Goal: Task Accomplishment & Management: Complete application form

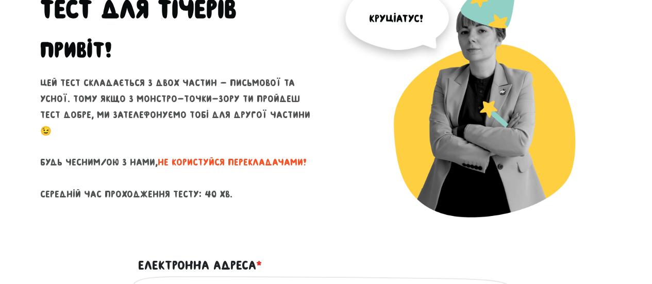
scroll to position [104, 0]
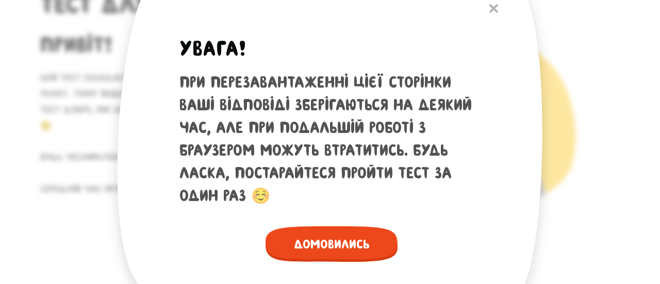
click at [336, 249] on span "Домовились" at bounding box center [332, 244] width 132 height 36
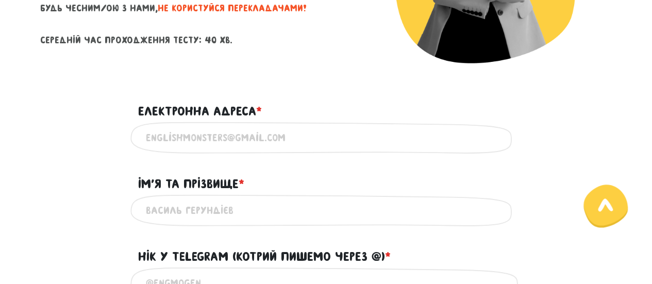
scroll to position [249, 0]
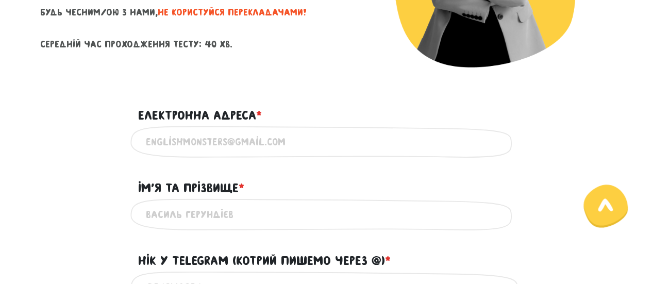
click at [230, 142] on input "Електронна адреса * ?" at bounding box center [326, 141] width 361 height 23
type input "[EMAIL_ADDRESS][DOMAIN_NAME]"
click at [212, 219] on input "Ім'я та прізвище * ?" at bounding box center [326, 214] width 361 height 23
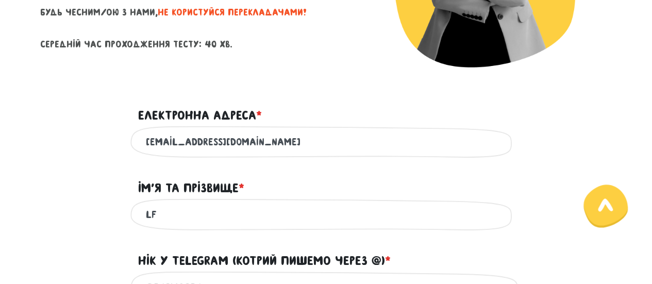
type input "L"
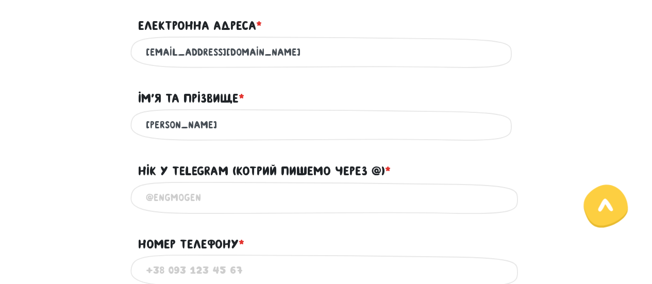
scroll to position [343, 0]
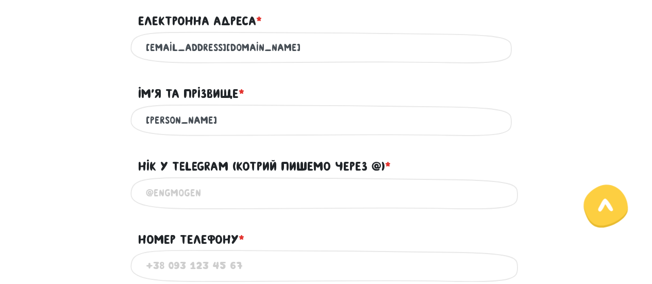
type input "[PERSON_NAME]"
click at [213, 192] on input "@" at bounding box center [326, 192] width 361 height 23
paste input "@talindalinda"
click at [160, 191] on input "@@talindalinda" at bounding box center [326, 192] width 361 height 23
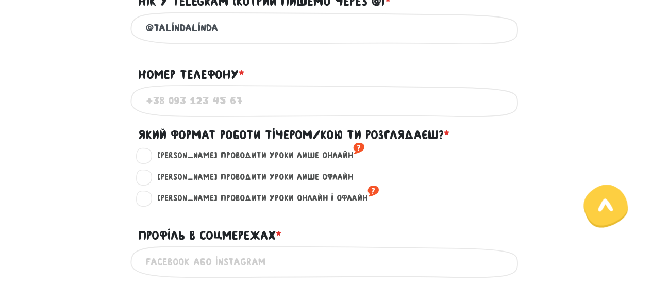
type input "@talindalinda"
click at [213, 95] on input "Номер телефону * ?" at bounding box center [326, 100] width 361 height 23
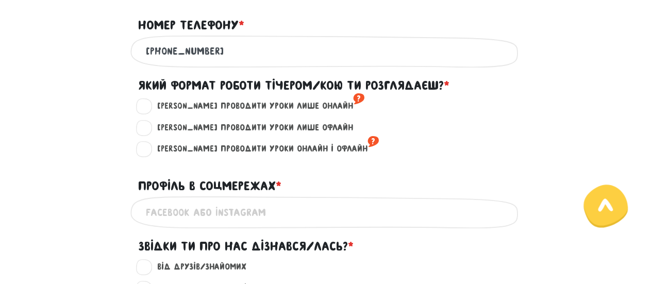
scroll to position [558, 0]
type input "[PHONE_NUMBER]"
click at [618, 119] on div "[PERSON_NAME] проводити уроки лише онлайн ?" at bounding box center [326, 110] width 588 height 22
click at [150, 102] on label "[PERSON_NAME] проводити уроки лише онлайн ?" at bounding box center [256, 105] width 216 height 13
click at [149, 102] on input "[PERSON_NAME] проводити уроки лише онлайн ?" at bounding box center [145, 104] width 8 height 10
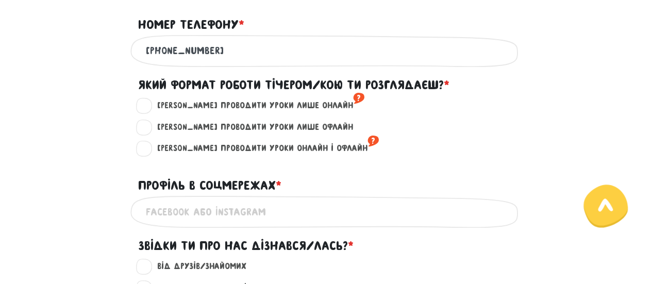
radio input "true"
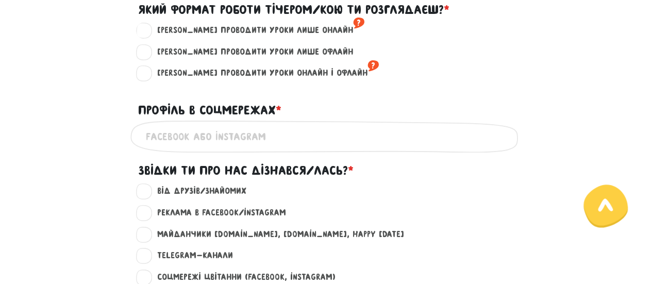
scroll to position [634, 0]
click at [197, 137] on input "Профіль в соцмережах * ?" at bounding box center [326, 135] width 361 height 23
paste input "[URL][DOMAIN_NAME]"
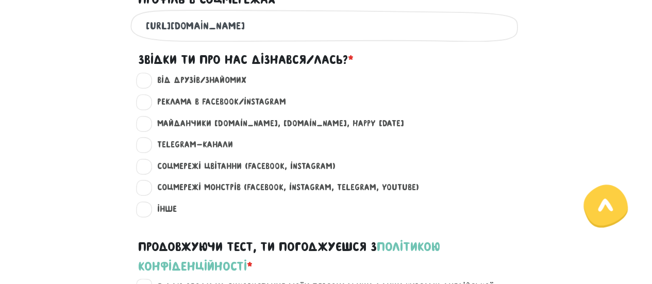
scroll to position [745, 0]
type input "[URL][DOMAIN_NAME]"
click at [148, 85] on label "Від друзів/знайомих ?" at bounding box center [197, 79] width 98 height 13
click at [143, 84] on input "Від друзів/знайомих ?" at bounding box center [145, 78] width 8 height 10
radio input "true"
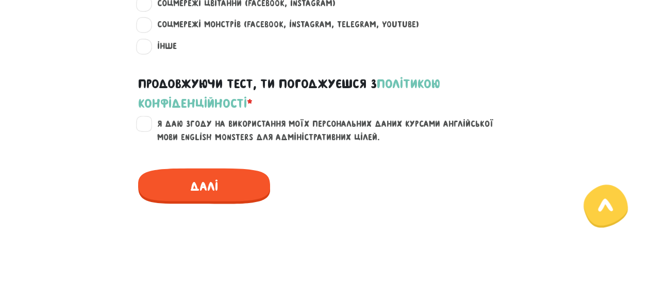
scroll to position [907, 0]
click at [148, 122] on label "Я даю згоду на використання моїх персональних даних курсами англійської мови En…" at bounding box center [332, 130] width 368 height 26
click at [141, 122] on input "Я даю згоду на використання моїх персональних даних курсами англійської мови En…" at bounding box center [145, 122] width 8 height 10
checkbox input "true"
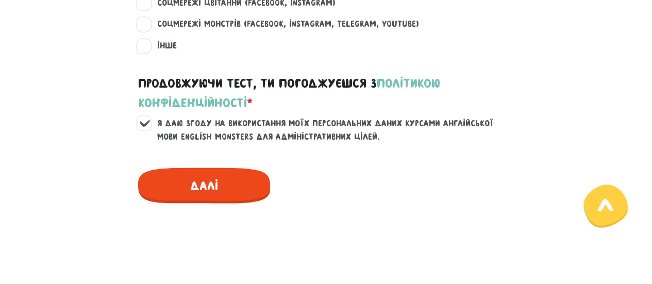
click at [211, 190] on span "Далі" at bounding box center [204, 186] width 132 height 36
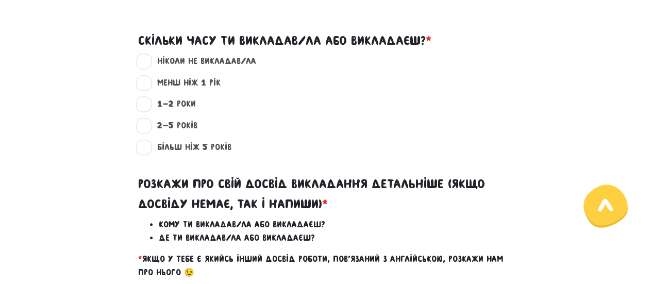
scroll to position [325, 0]
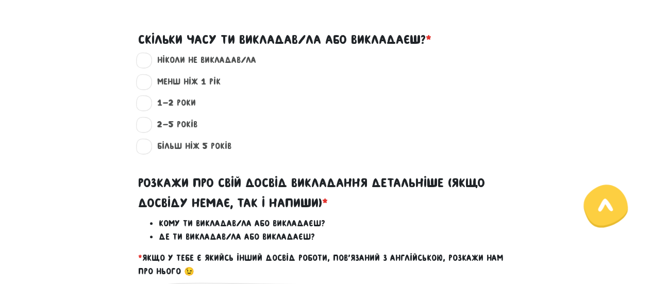
click at [148, 107] on label "1-2 роки ?" at bounding box center [171, 102] width 47 height 13
click at [144, 107] on input "1-2 роки ?" at bounding box center [145, 101] width 8 height 10
radio input "true"
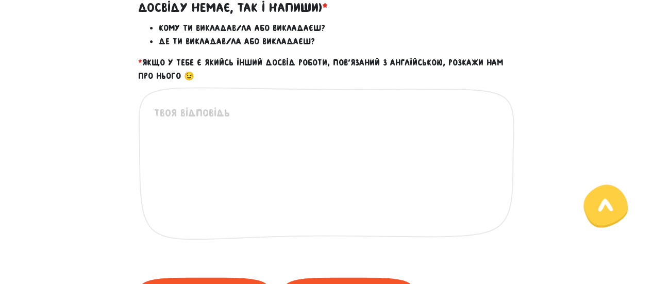
scroll to position [521, 0]
click at [231, 130] on textarea at bounding box center [326, 168] width 345 height 127
type textarea "."
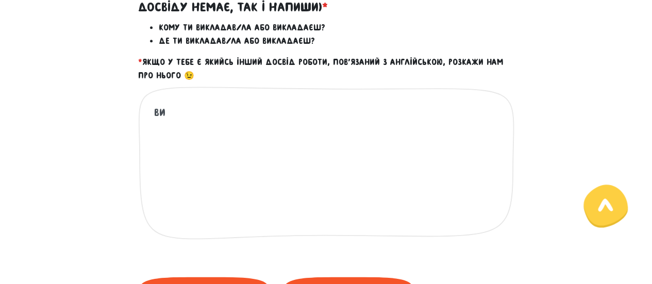
type textarea "В"
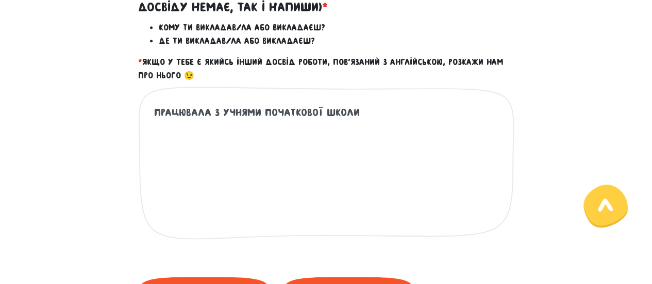
click at [348, 111] on textarea "Працювала з учнями початкової школи" at bounding box center [326, 168] width 345 height 127
drag, startPoint x: 356, startPoint y: 112, endPoint x: 308, endPoint y: 109, distance: 47.6
click at [308, 109] on textarea "Працювала з учнями початкової школи" at bounding box center [326, 168] width 345 height 127
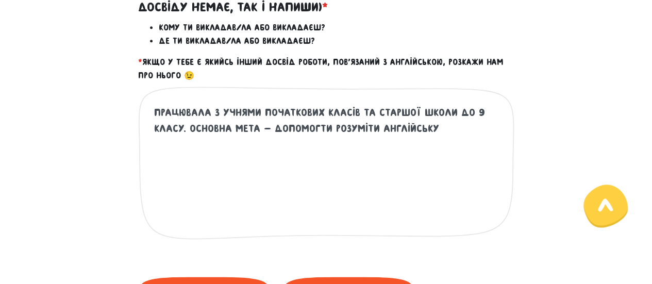
click at [188, 130] on textarea "Працювала з учнями початкових класів та старшої школи до 9 класу. Основна мета …" at bounding box center [326, 168] width 345 height 127
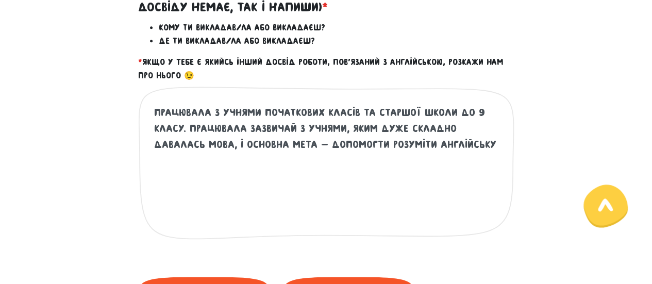
click at [234, 147] on textarea "Працювала з учнями початкових класів та старшої школи до 9 класу. Працювала заз…" at bounding box center [326, 168] width 345 height 127
click at [266, 143] on textarea "Працювала з учнями початкових класів та старшої школи до 9 класу. Працювала заз…" at bounding box center [326, 168] width 345 height 127
click at [181, 147] on textarea "Працювала з учнями початкових класів та старшої школи до 9 класу. Працювала заз…" at bounding box center [326, 168] width 345 height 127
click at [500, 131] on div "Працювала з учнями початкових класів та старшої школи до 9 класу. Працювала заз…" at bounding box center [326, 171] width 376 height 170
click at [494, 127] on textarea "Працювала з учнями початкових класів та старшої школи до 9 класу. Працювала заз…" at bounding box center [326, 168] width 345 height 127
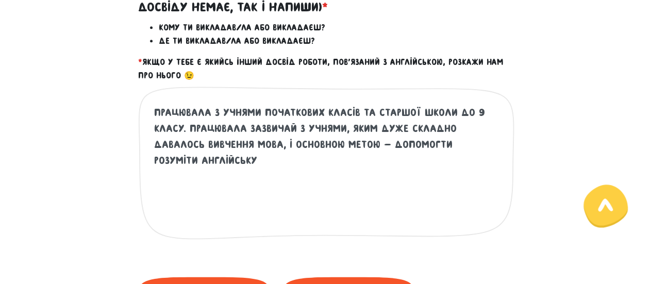
click at [227, 149] on textarea "Працювала з учнями початкових класів та старшої школи до 9 класу. Працювала заз…" at bounding box center [326, 168] width 345 height 127
click at [202, 145] on textarea "Працювала з учнями початкових класів та старшої школи до 9 класу. Працювала заз…" at bounding box center [326, 168] width 345 height 127
click at [306, 146] on textarea "Працювала з учнями початкових класів та старшої школи до 9 класу. Працювала заз…" at bounding box center [326, 168] width 345 height 127
click at [615, 156] on div "Працювала з учнями початкових класів та старшої школи до 9 класу. Працювала заз…" at bounding box center [326, 175] width 588 height 178
click at [379, 141] on textarea "Працювала з учнями початкових класів та старшої школи до 9 класу. Працювала заз…" at bounding box center [326, 168] width 345 height 127
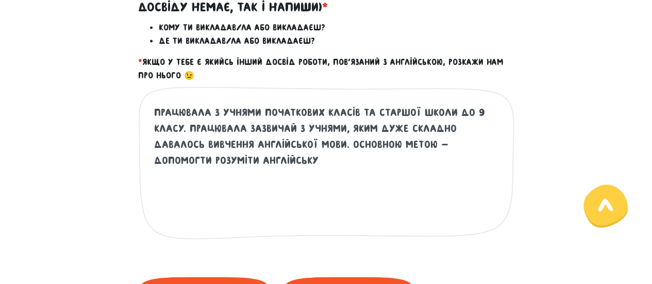
click at [390, 142] on textarea "Працювала з учнями початкових класів та старшої школи до 9 класу. Працювала заз…" at bounding box center [326, 168] width 345 height 127
click at [326, 168] on textarea "Працювала з учнями початкових класів та старшої школи до 9 класу. Працювала заз…" at bounding box center [326, 168] width 345 height 127
click at [257, 158] on textarea "Працювала з учнями початкових класів та старшої школи до 9 класу. Працювала заз…" at bounding box center [326, 168] width 345 height 127
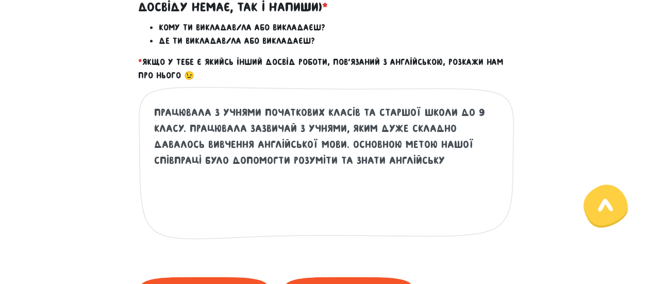
click at [372, 160] on textarea "Працювала з учнями початкових класів та старшої школи до 9 класу. Працювала заз…" at bounding box center [326, 168] width 345 height 127
click at [214, 159] on textarea "Працювала з учнями початкових класів та старшої школи до 9 класу. Працювала заз…" at bounding box center [326, 168] width 345 height 127
click at [386, 157] on textarea "Працювала з учнями початкових класів та старшої школи до 9 класу. Працювала заз…" at bounding box center [326, 168] width 345 height 127
click at [199, 159] on textarea "Працювала з учнями початкових класів та старшої школи до 9 класу. Працювала заз…" at bounding box center [326, 168] width 345 height 127
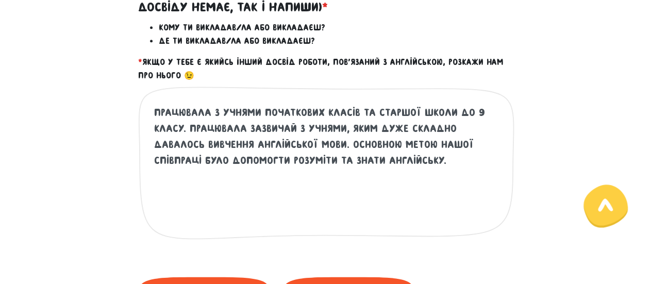
click at [199, 159] on textarea "Працювала з учнями початкових класів та старшої школи до 9 класу. Працювала заз…" at bounding box center [326, 168] width 345 height 127
click at [314, 160] on textarea "Працювала з учнями початкових класів та старшої школи до 9 класу. Працювала заз…" at bounding box center [326, 168] width 345 height 127
click at [618, 148] on div "Працювала з учнями початкових класів та старшої школи до 9 класу. Працювала заз…" at bounding box center [326, 175] width 588 height 178
click at [493, 162] on textarea "Працювала з учнями початкових класів та старшої школи до 9 класу. Працювала заз…" at bounding box center [326, 168] width 345 height 127
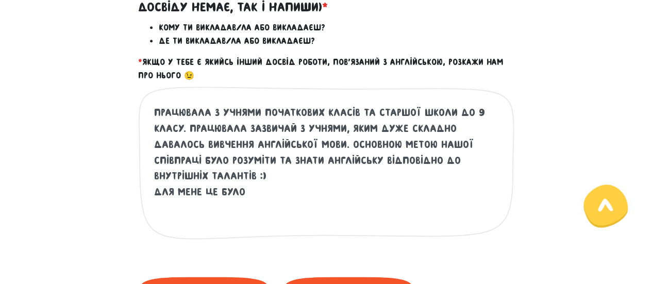
click at [619, 144] on div "Працювала з учнями початкових класів та старшої школи до 9 класу. Працювала заз…" at bounding box center [326, 175] width 588 height 178
click at [278, 179] on textarea "Працювала з учнями початкових класів та старшої школи до 9 класу. Працювала заз…" at bounding box center [326, 168] width 345 height 127
click at [209, 111] on textarea "Працювала з учнями початкових класів та старшої школи до 9 класу. Працювала заз…" at bounding box center [326, 168] width 345 height 127
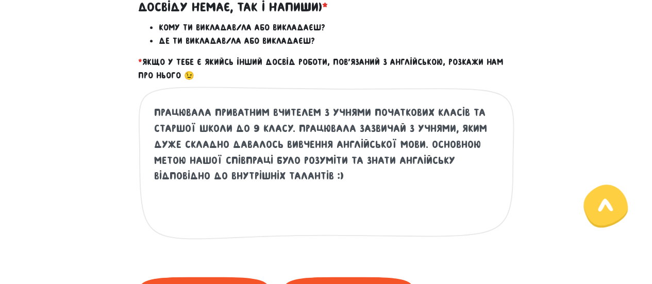
click at [208, 187] on textarea "Працювала приватним вчителем з учнями початкових класів та старшої школи до 9 к…" at bounding box center [326, 168] width 345 height 127
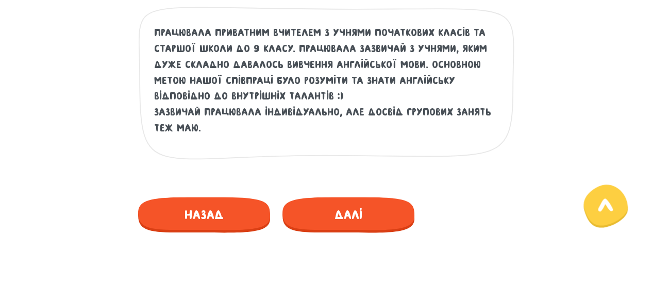
scroll to position [602, 0]
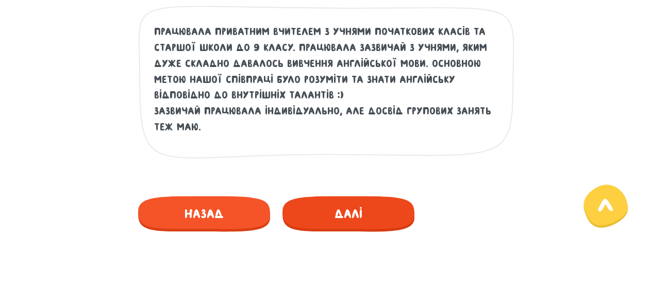
type textarea "Працювала приватним вчителем з учнями початкових класів та старшої школи до 9 к…"
click at [331, 220] on span "Далі" at bounding box center [349, 214] width 132 height 36
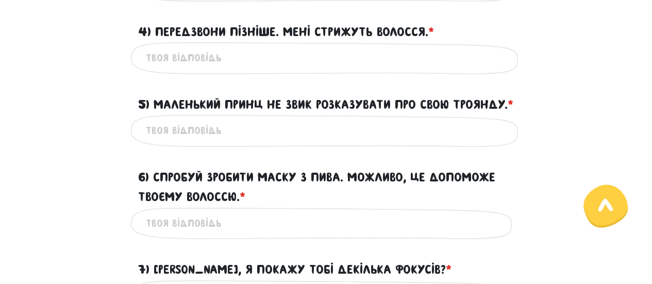
scroll to position [550, 0]
click at [619, 43] on div "Це обов'язкове поле" at bounding box center [326, 58] width 588 height 32
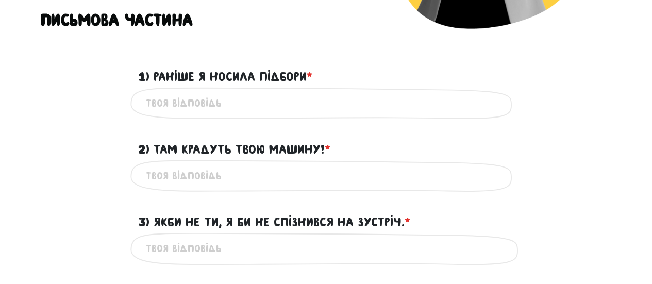
scroll to position [287, 0]
